Goal: Task Accomplishment & Management: Use online tool/utility

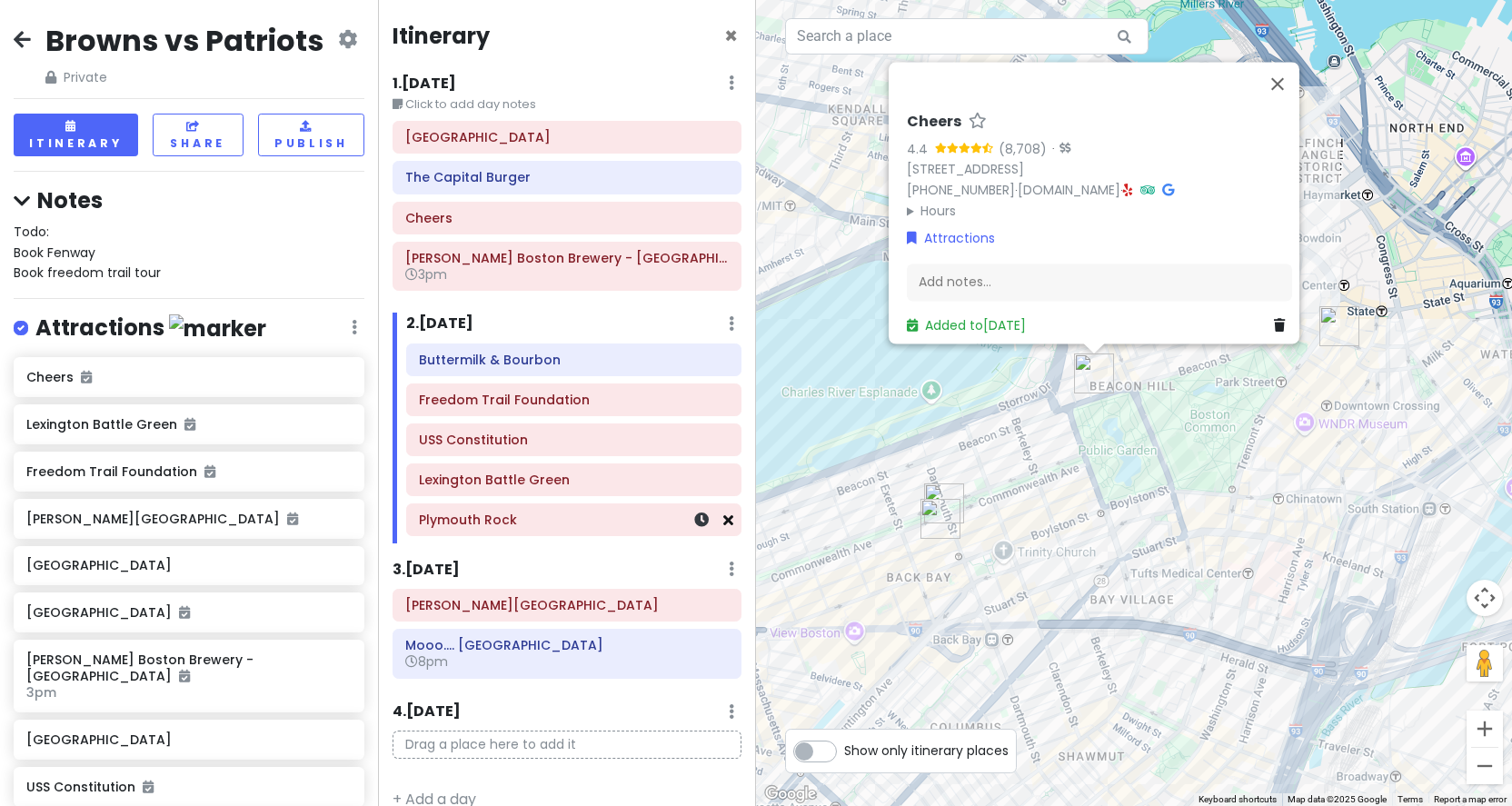
click at [731, 518] on icon at bounding box center [728, 520] width 10 height 14
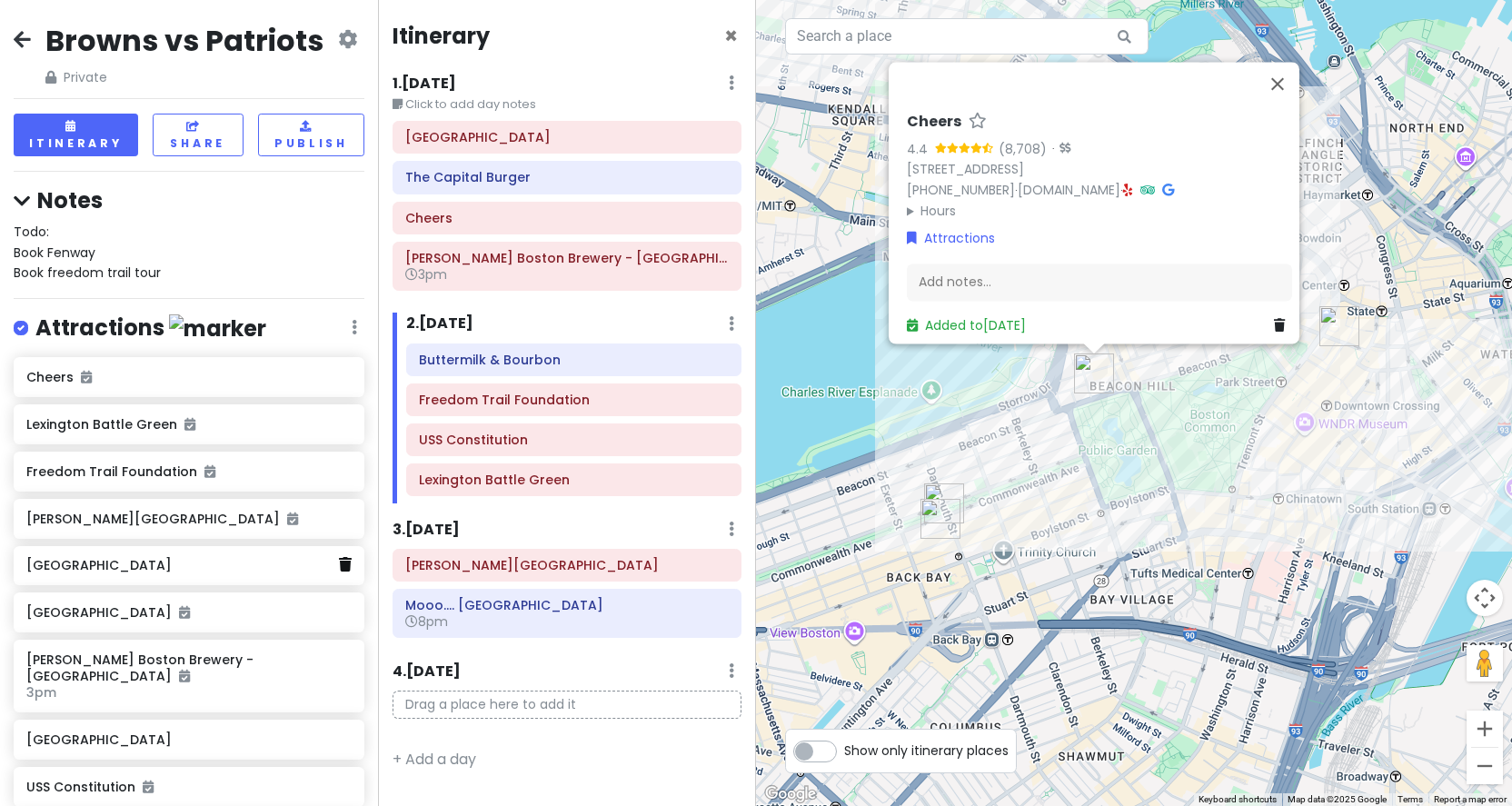
click at [343, 558] on icon at bounding box center [345, 564] width 13 height 14
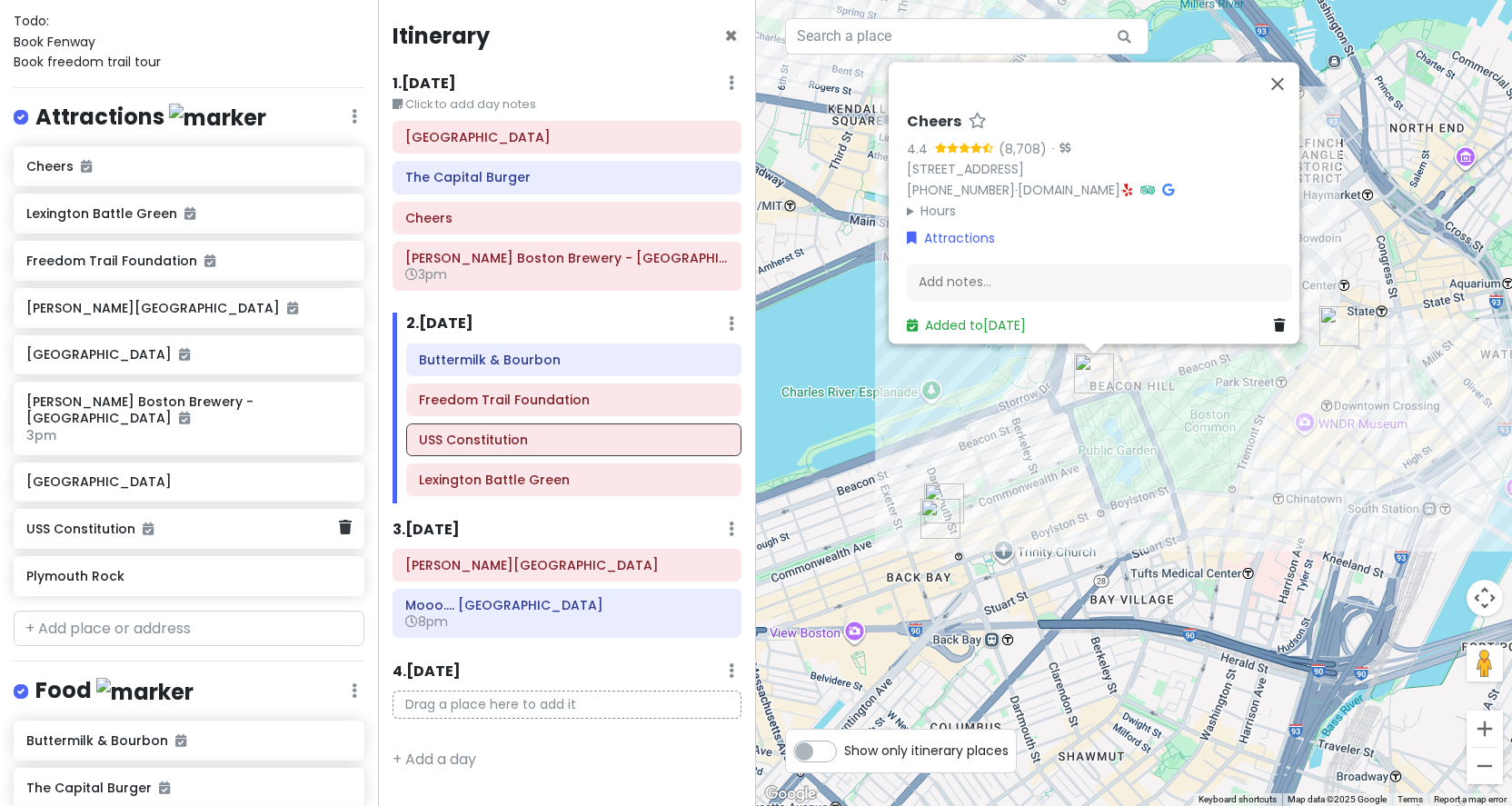
scroll to position [216, 0]
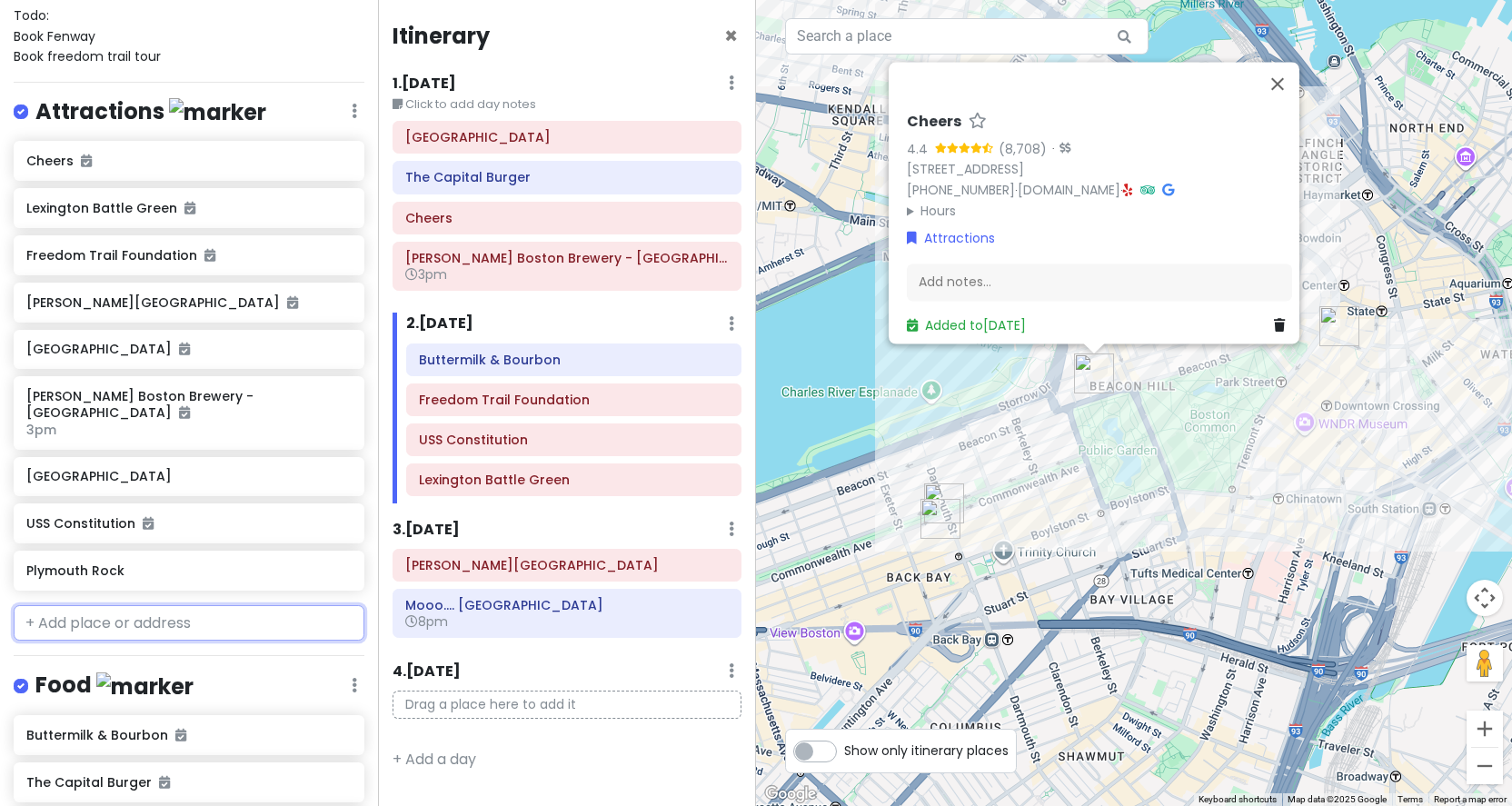
click at [152, 619] on input "text" at bounding box center [188, 624] width 351 height 37
type input "G"
click at [130, 607] on input "text" at bounding box center [188, 624] width 351 height 37
paste input "[GEOGRAPHIC_DATA]"
type input "Gloucester Mass"
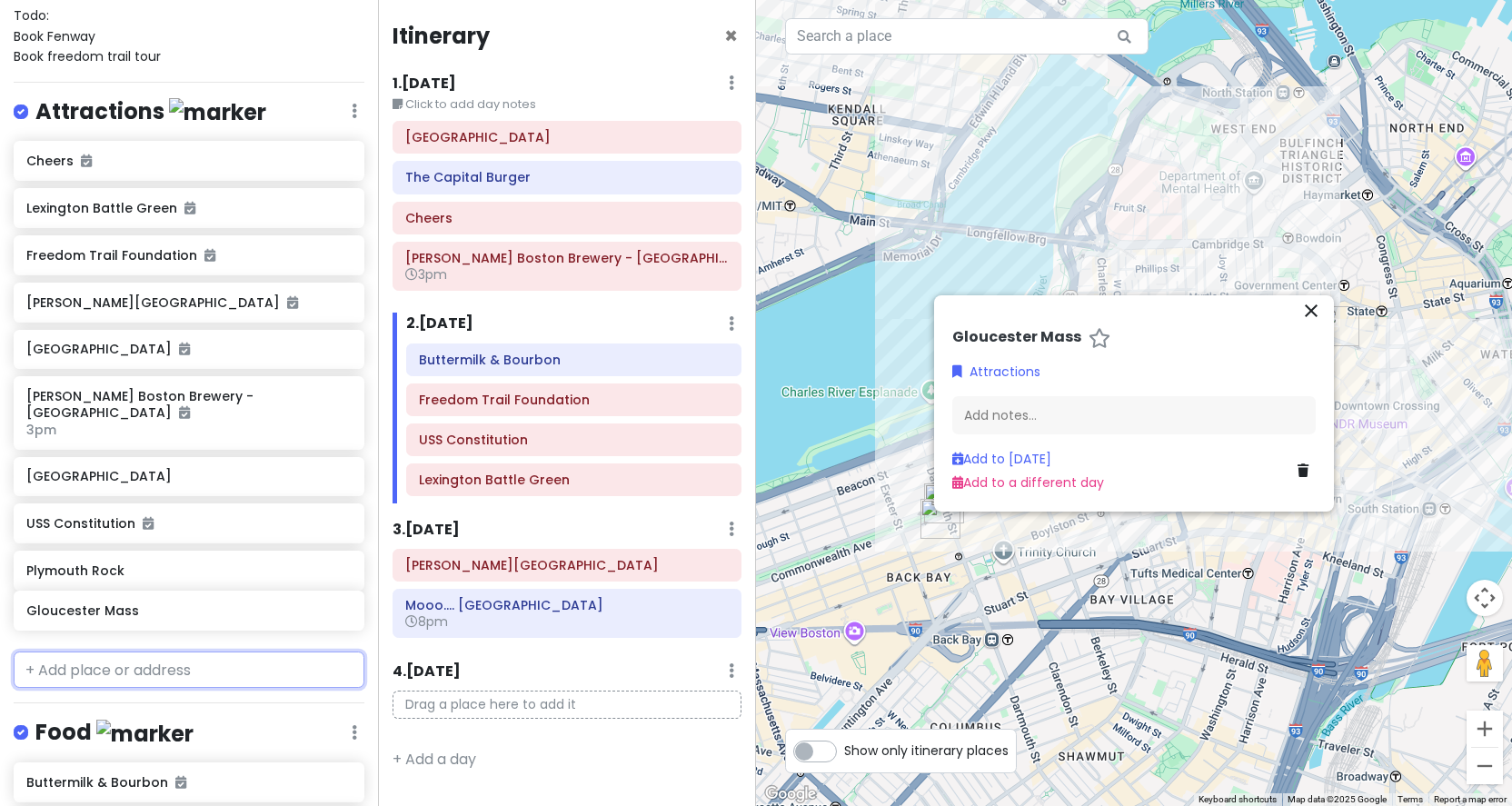
scroll to position [217, 0]
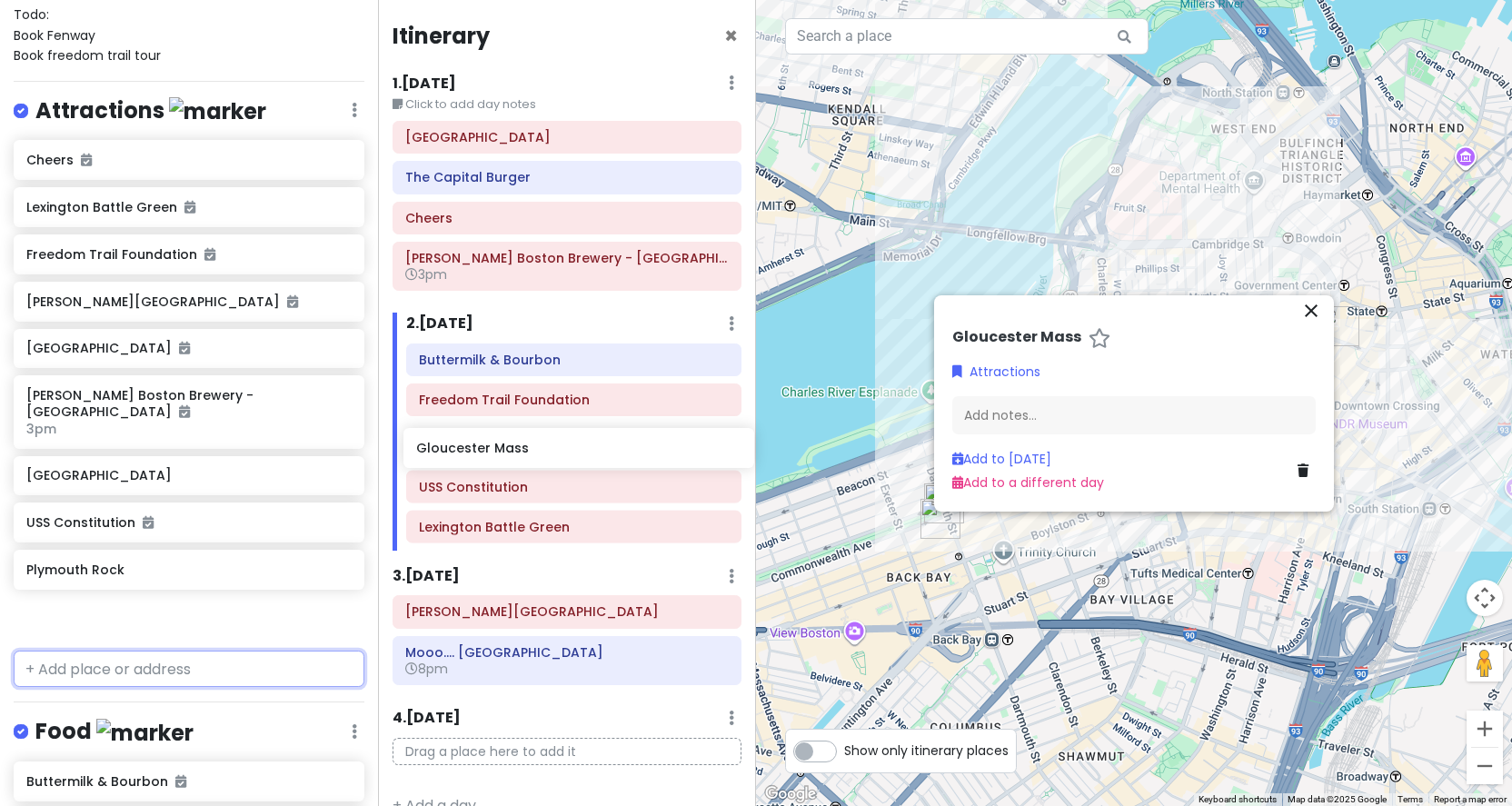
drag, startPoint x: 197, startPoint y: 618, endPoint x: 587, endPoint y: 454, distance: 423.1
click at [587, 454] on div "Browns vs Patriots Private Change Dates Make a Copy Delete Trip Go Pro ⚡️ Give …" at bounding box center [756, 403] width 1512 height 806
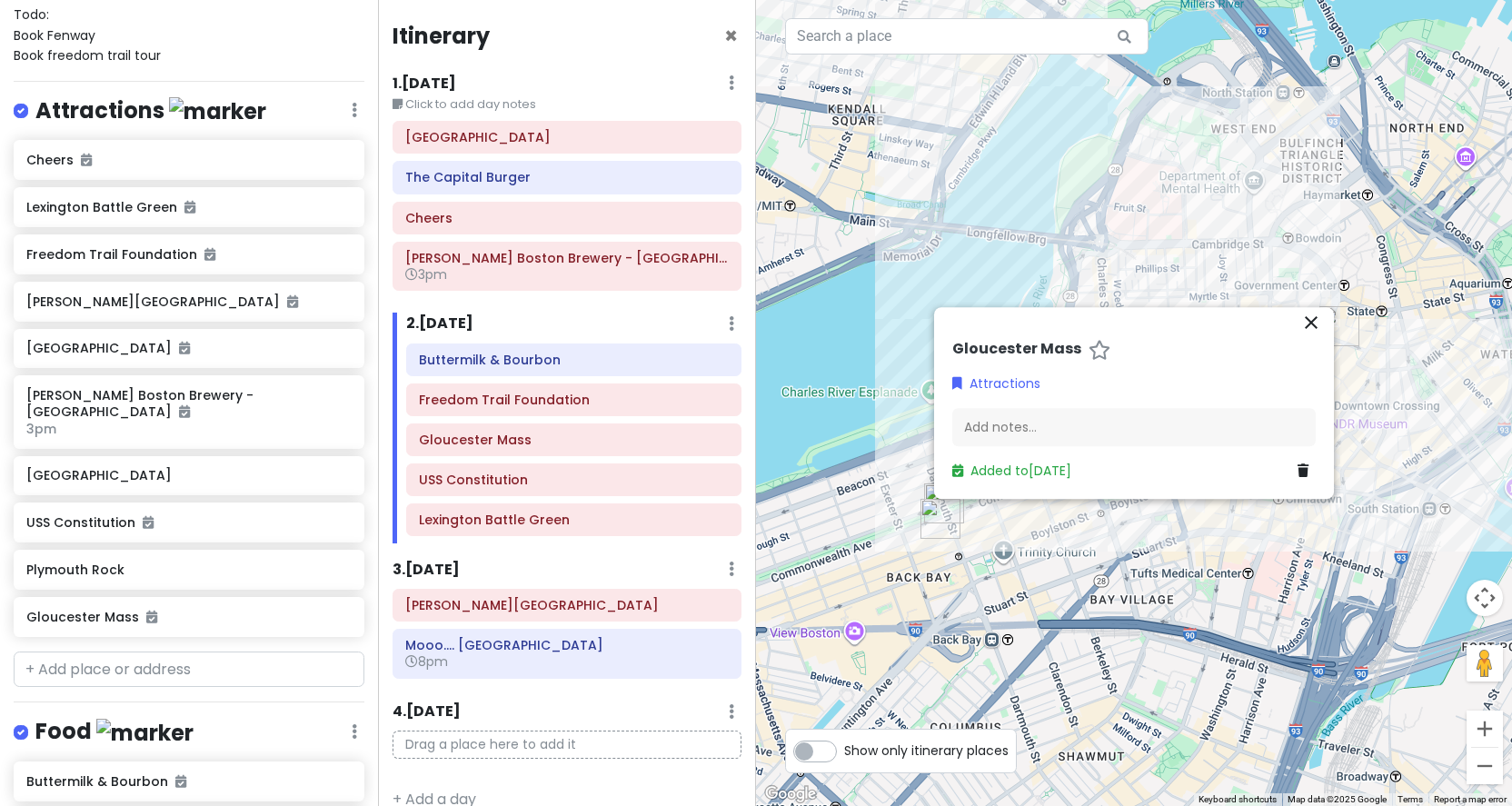
click at [1312, 323] on icon "close" at bounding box center [1311, 323] width 22 height 22
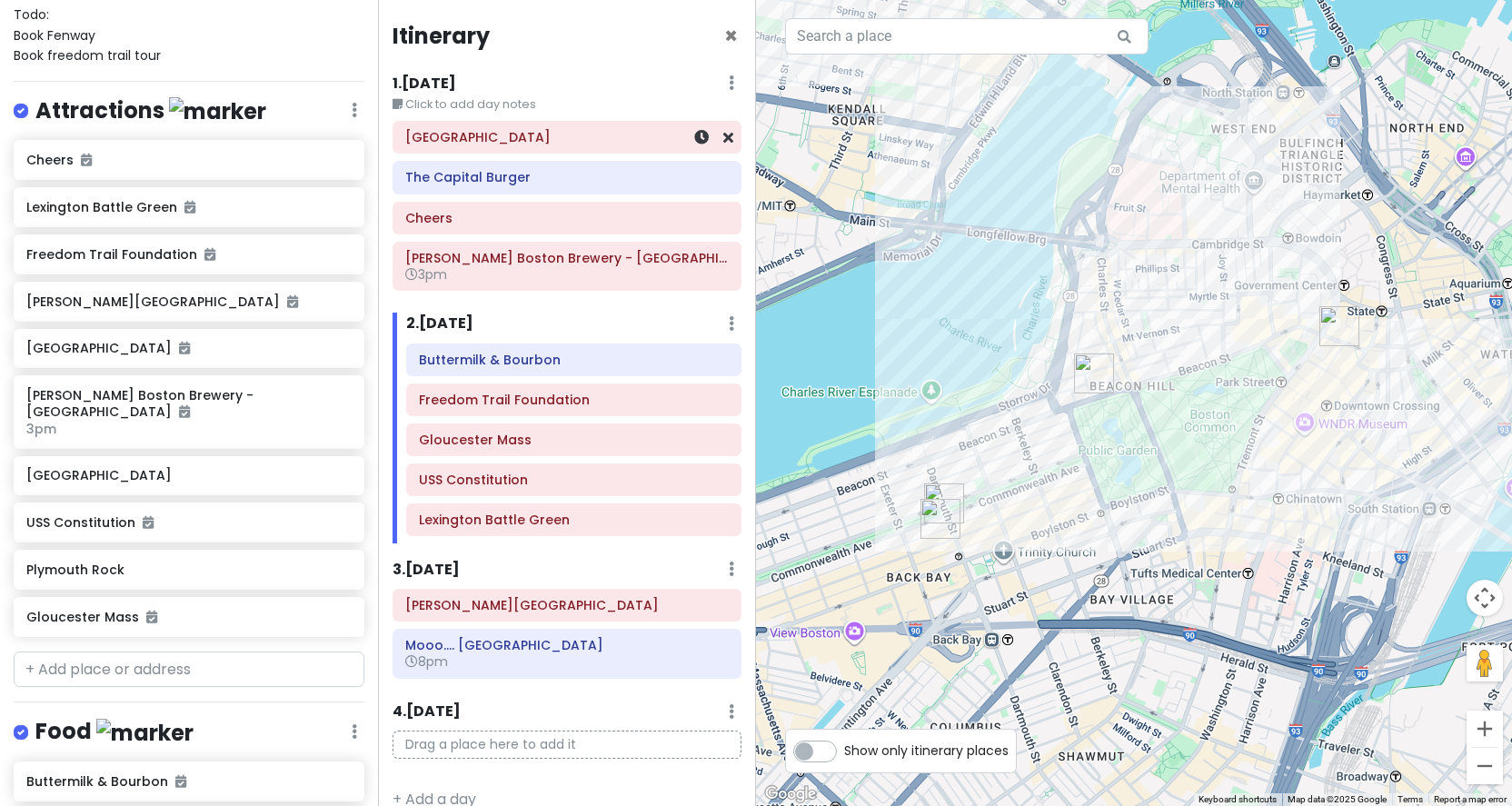
click at [532, 146] on div "[GEOGRAPHIC_DATA]" at bounding box center [567, 137] width 324 height 25
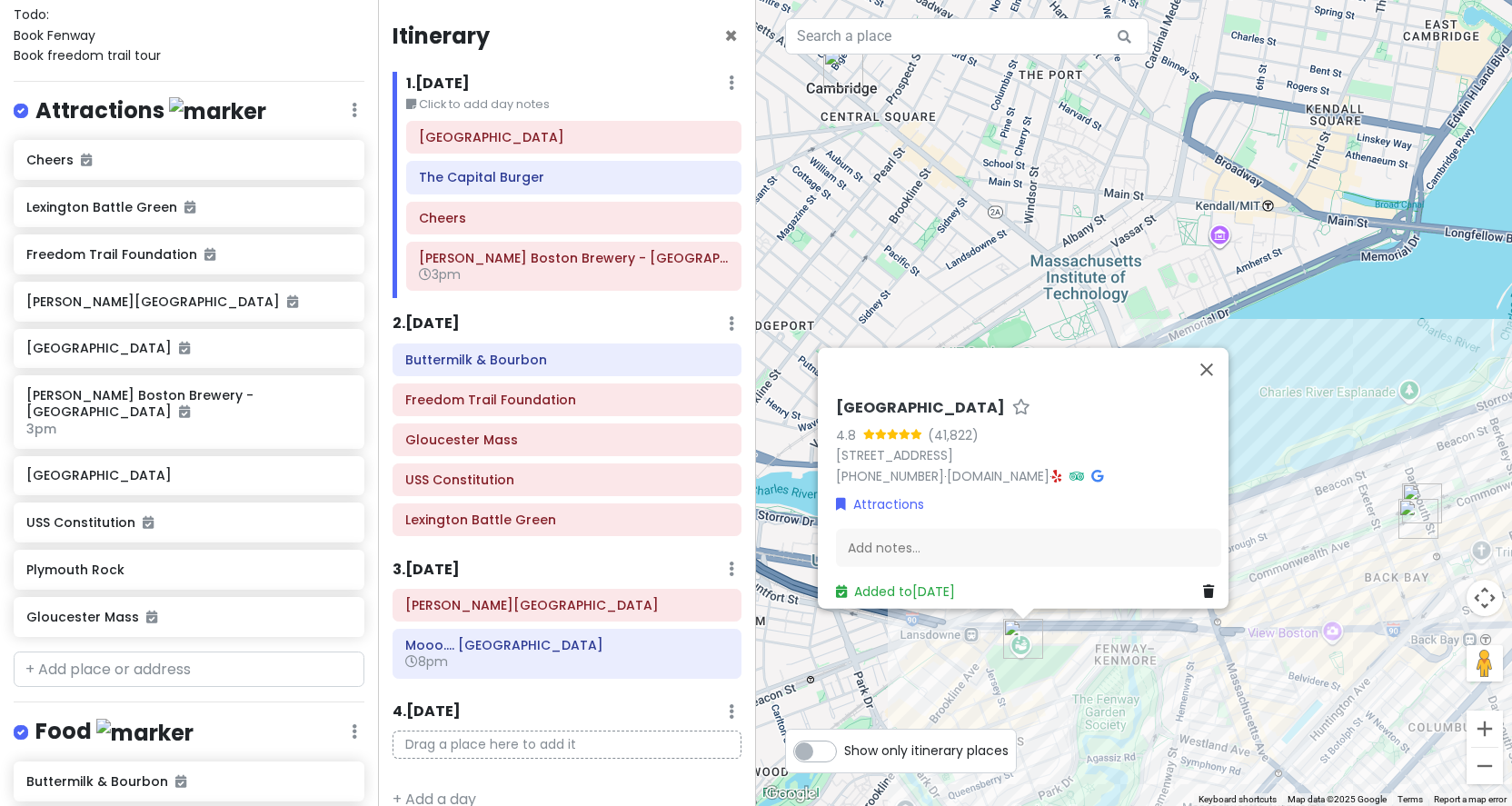
click at [1420, 517] on img "The Capital Burger" at bounding box center [1418, 518] width 40 height 40
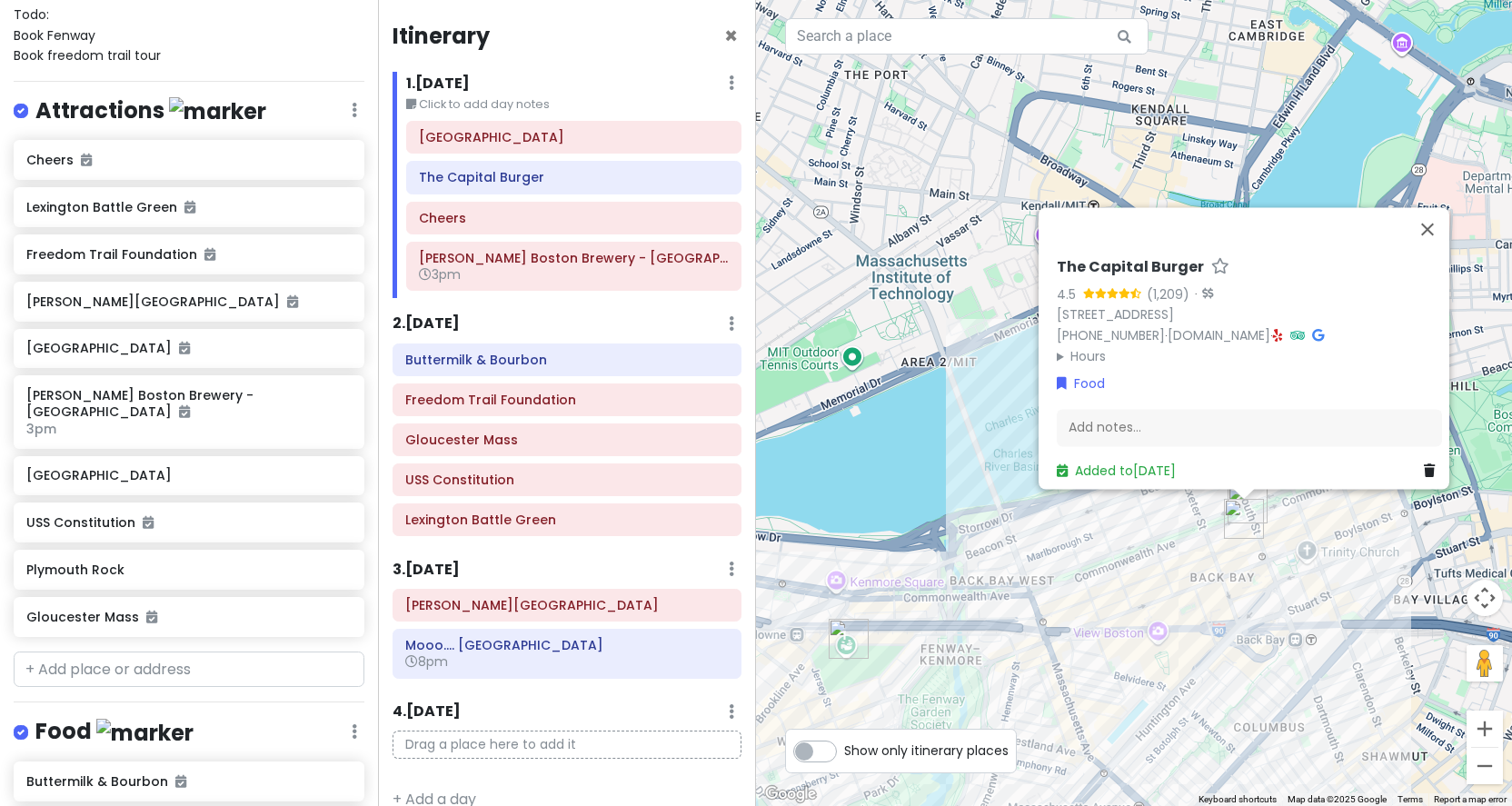
click at [1378, 514] on div "The Capital Burger 4.5 (1,209) · [STREET_ADDRESS] [PHONE_NUMBER] · [DOMAIN_NAME…" at bounding box center [1134, 403] width 756 height 806
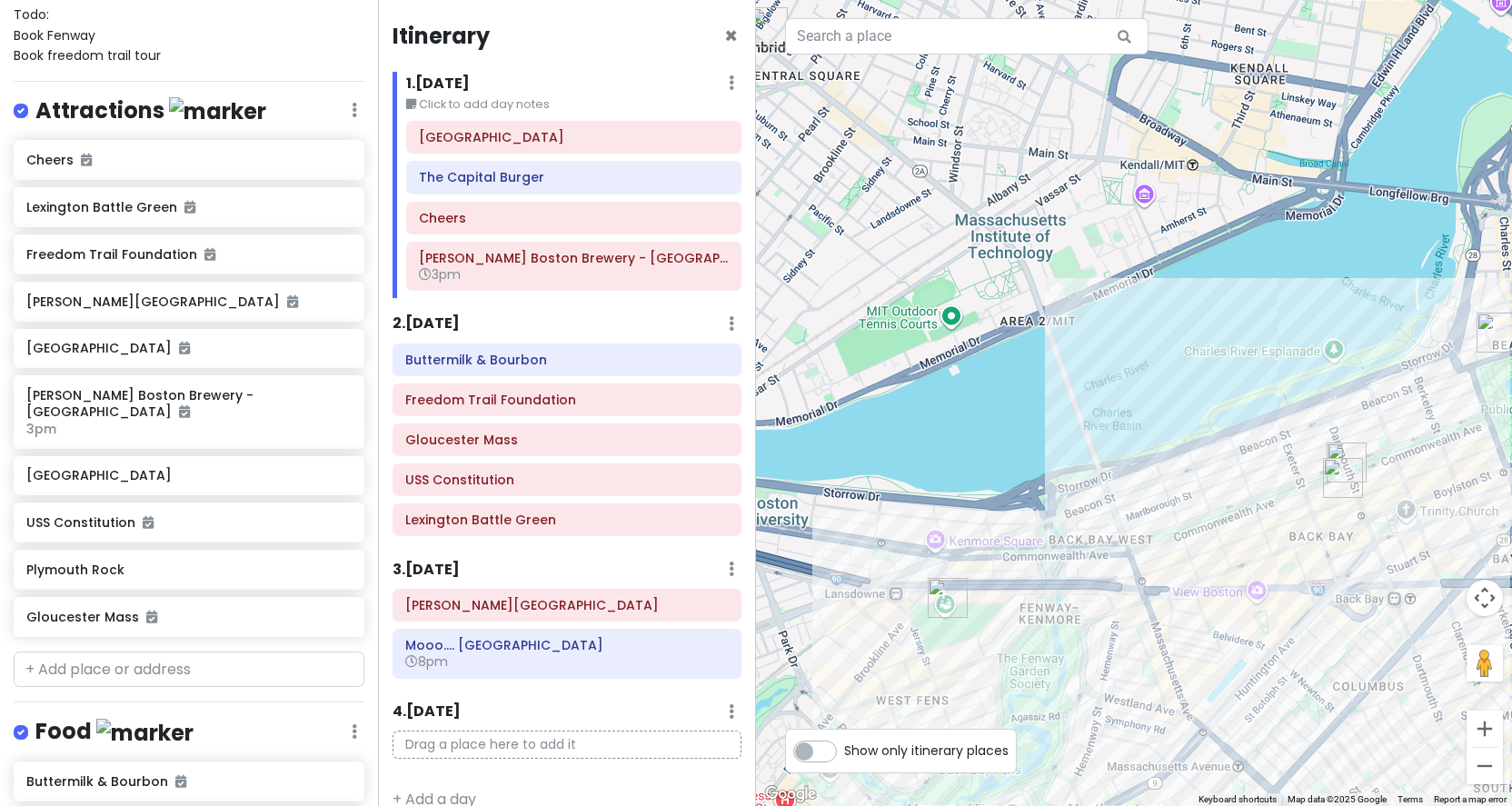
drag, startPoint x: 886, startPoint y: 154, endPoint x: 988, endPoint y: 113, distance: 109.9
click at [988, 113] on div at bounding box center [1134, 403] width 756 height 806
